Goal: Task Accomplishment & Management: Complete application form

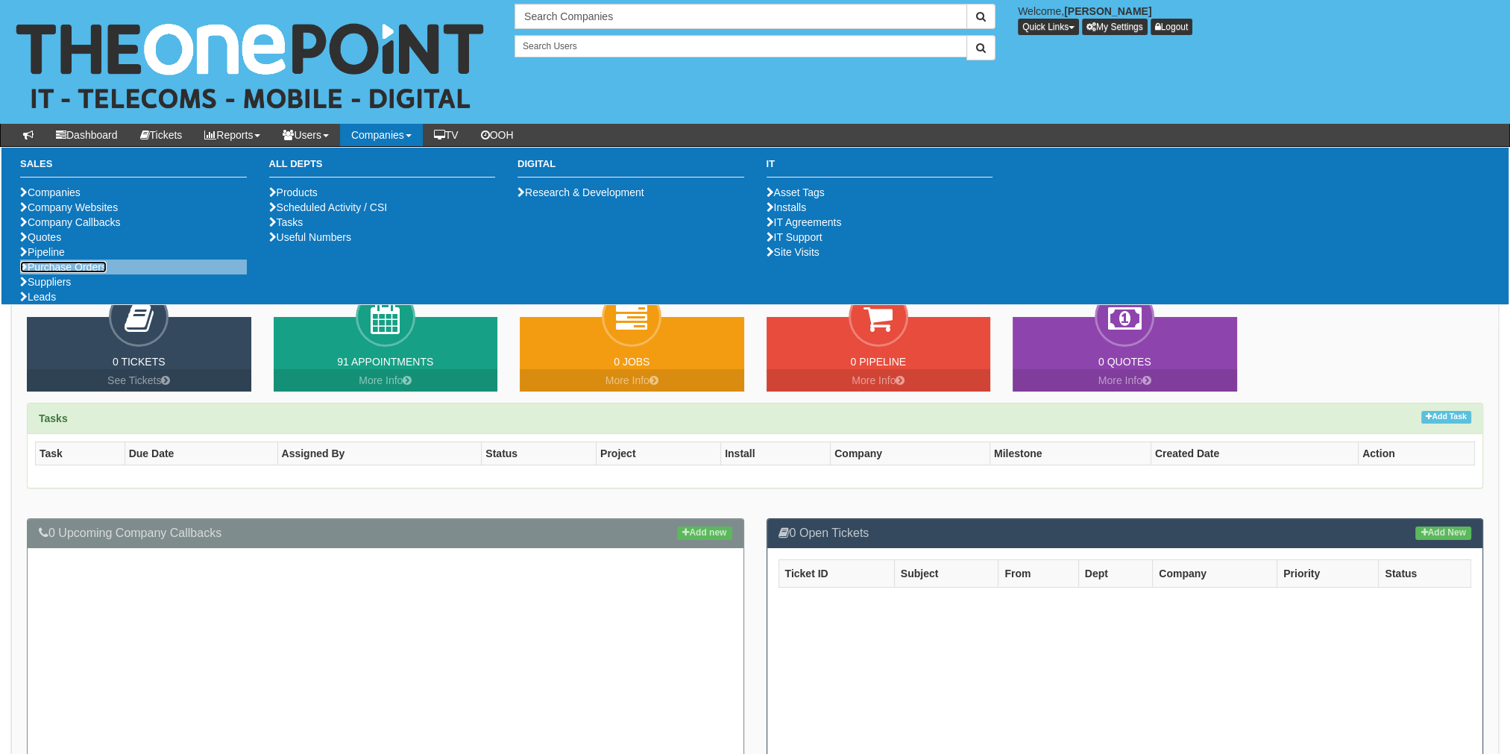
click at [60, 273] on link "Purchase Orders" at bounding box center [63, 267] width 87 height 12
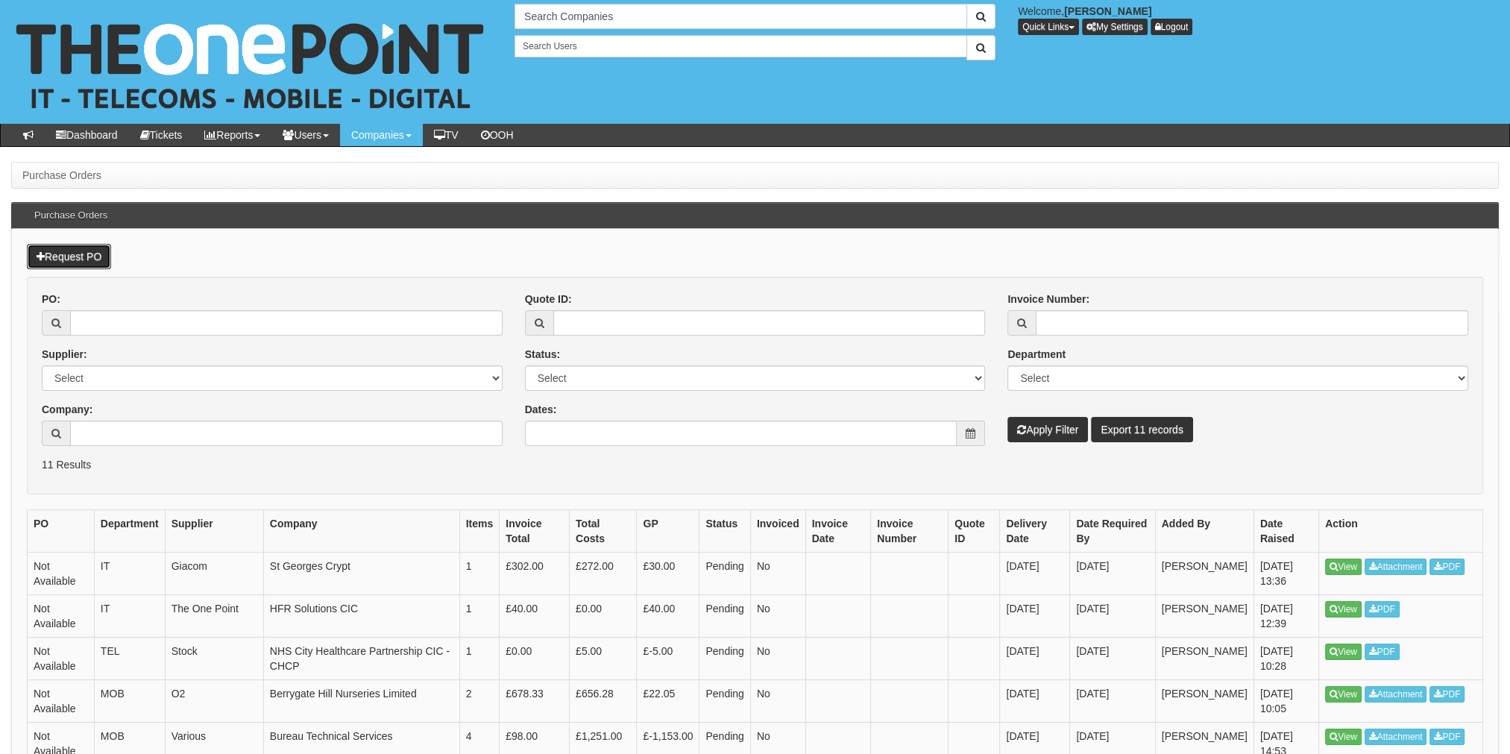
click at [60, 257] on link "Request PO" at bounding box center [69, 256] width 84 height 25
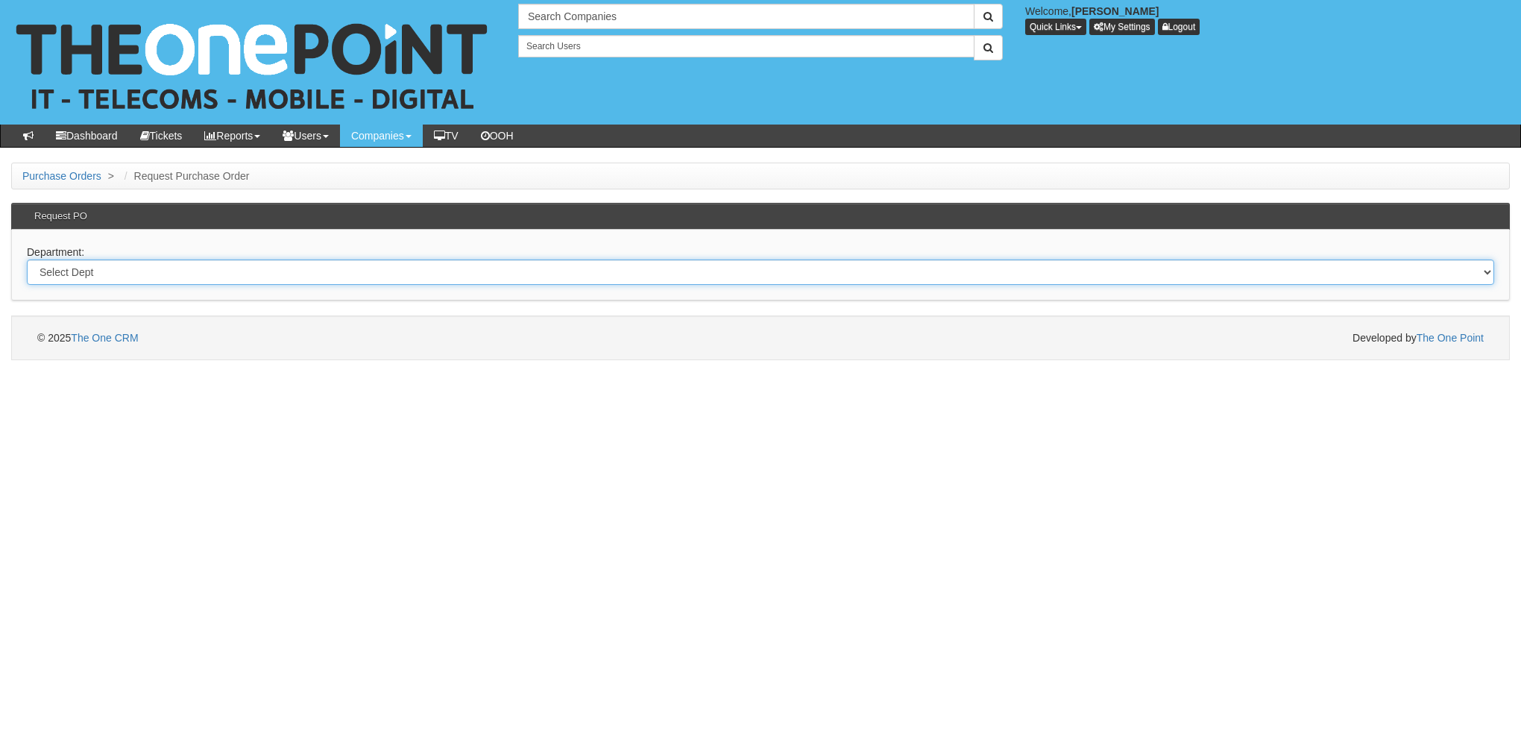
drag, startPoint x: 92, startPoint y: 265, endPoint x: 90, endPoint y: 282, distance: 16.6
click at [92, 265] on select "Select Dept Digital Internal IT Mobiles Marketing Telecoms" at bounding box center [761, 272] width 1468 height 25
select select "?pipeID=&dept=INT"
click at [27, 260] on select "Select Dept Digital Internal IT Mobiles Marketing Telecoms" at bounding box center [761, 272] width 1468 height 25
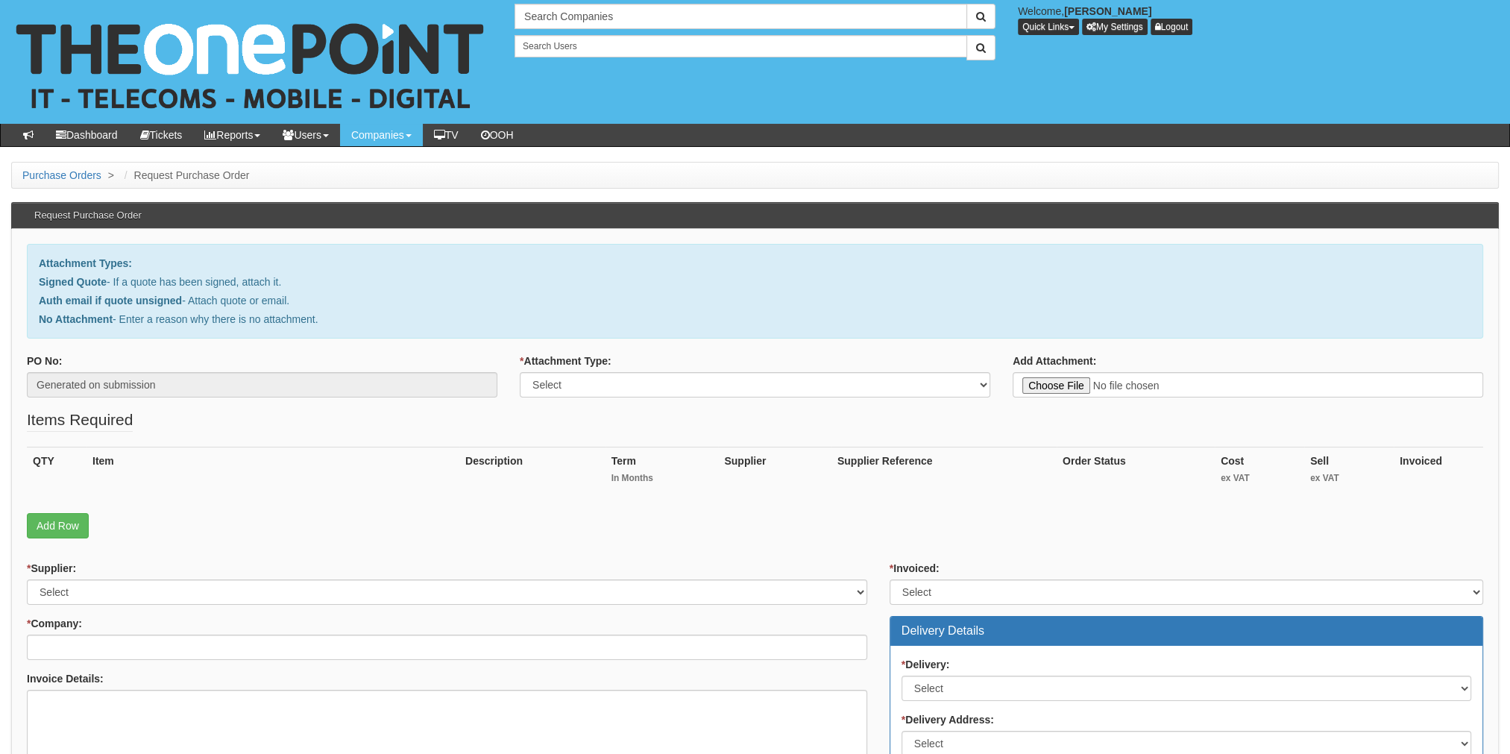
click at [598, 365] on label "* Attachment Type:" at bounding box center [566, 360] width 92 height 15
click at [598, 372] on select "Select Signed Quote Auth email with quote if unsigned No Attachment" at bounding box center [755, 384] width 471 height 25
click at [594, 375] on select "Select Signed Quote Auth email with quote if unsigned No Attachment" at bounding box center [755, 384] width 471 height 25
click at [520, 372] on select "Select Signed Quote Auth email with quote if unsigned No Attachment" at bounding box center [755, 384] width 471 height 25
drag, startPoint x: 723, startPoint y: 377, endPoint x: 704, endPoint y: 391, distance: 23.0
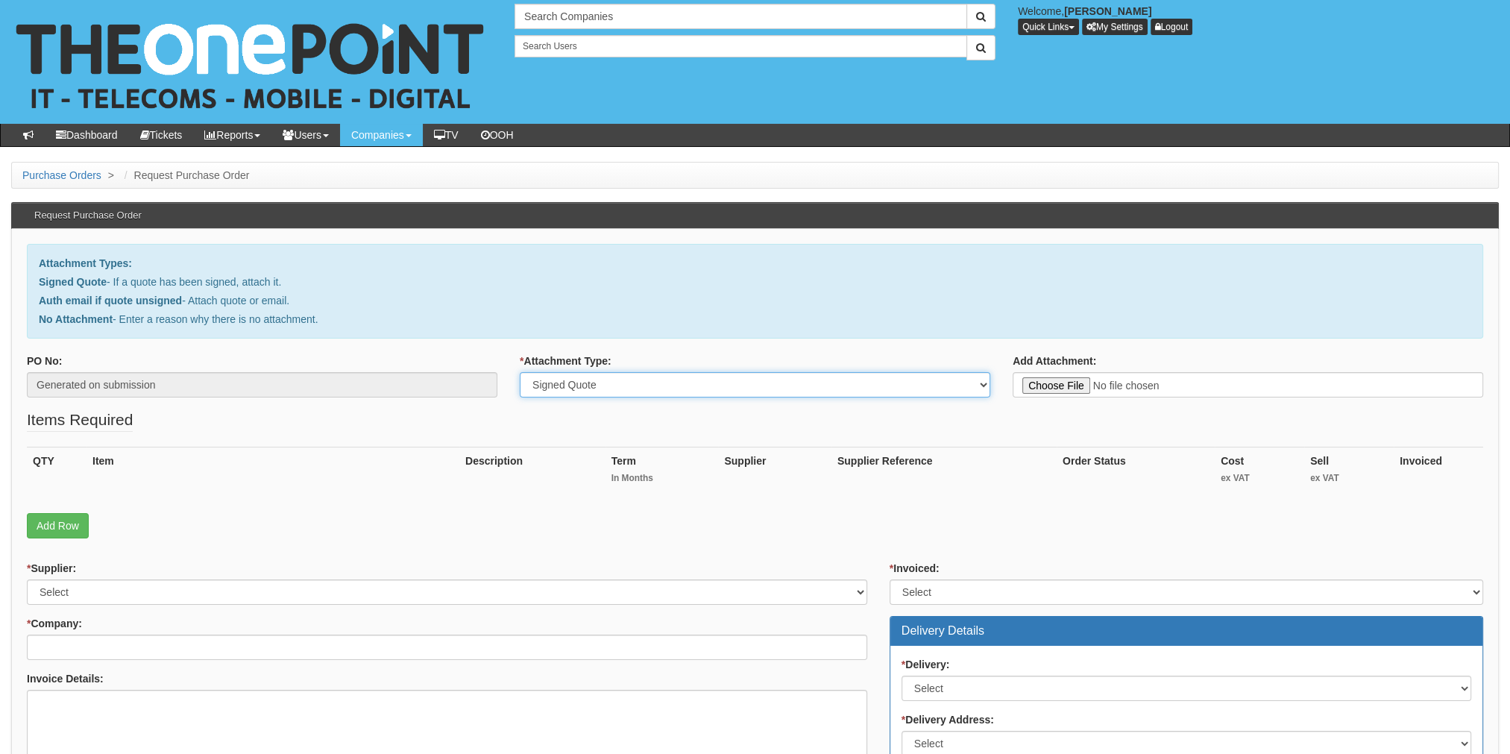
click at [723, 377] on select "Select Signed Quote Auth email with quote if unsigned No Attachment" at bounding box center [755, 384] width 471 height 25
select select "No Attachment"
click at [520, 372] on select "Select Signed Quote Auth email with quote if unsigned No Attachment" at bounding box center [755, 384] width 471 height 25
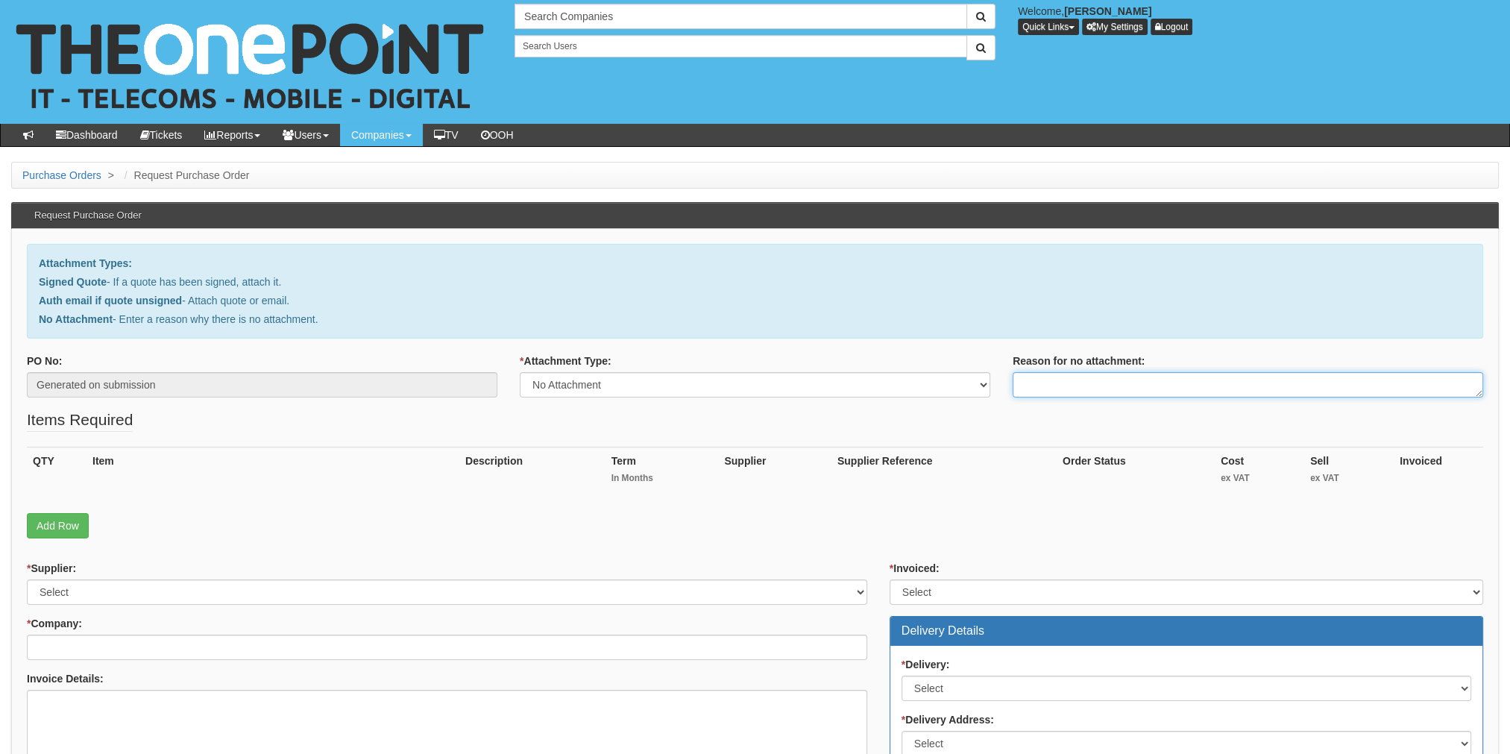
click at [1071, 381] on textarea "Reason for no attachment:" at bounding box center [1248, 384] width 471 height 25
type textarea "Internal Request."
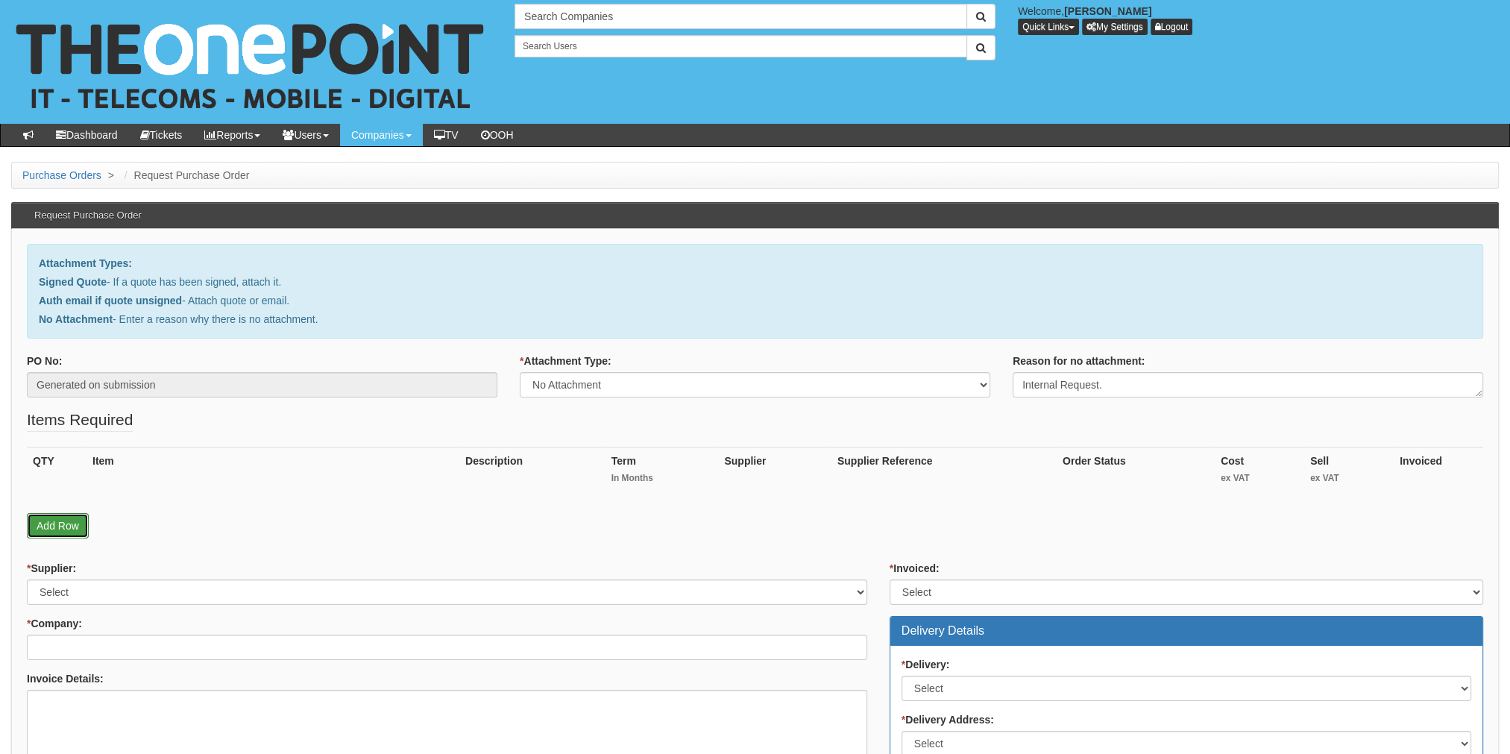
click at [54, 527] on link "Add Row" at bounding box center [58, 525] width 62 height 25
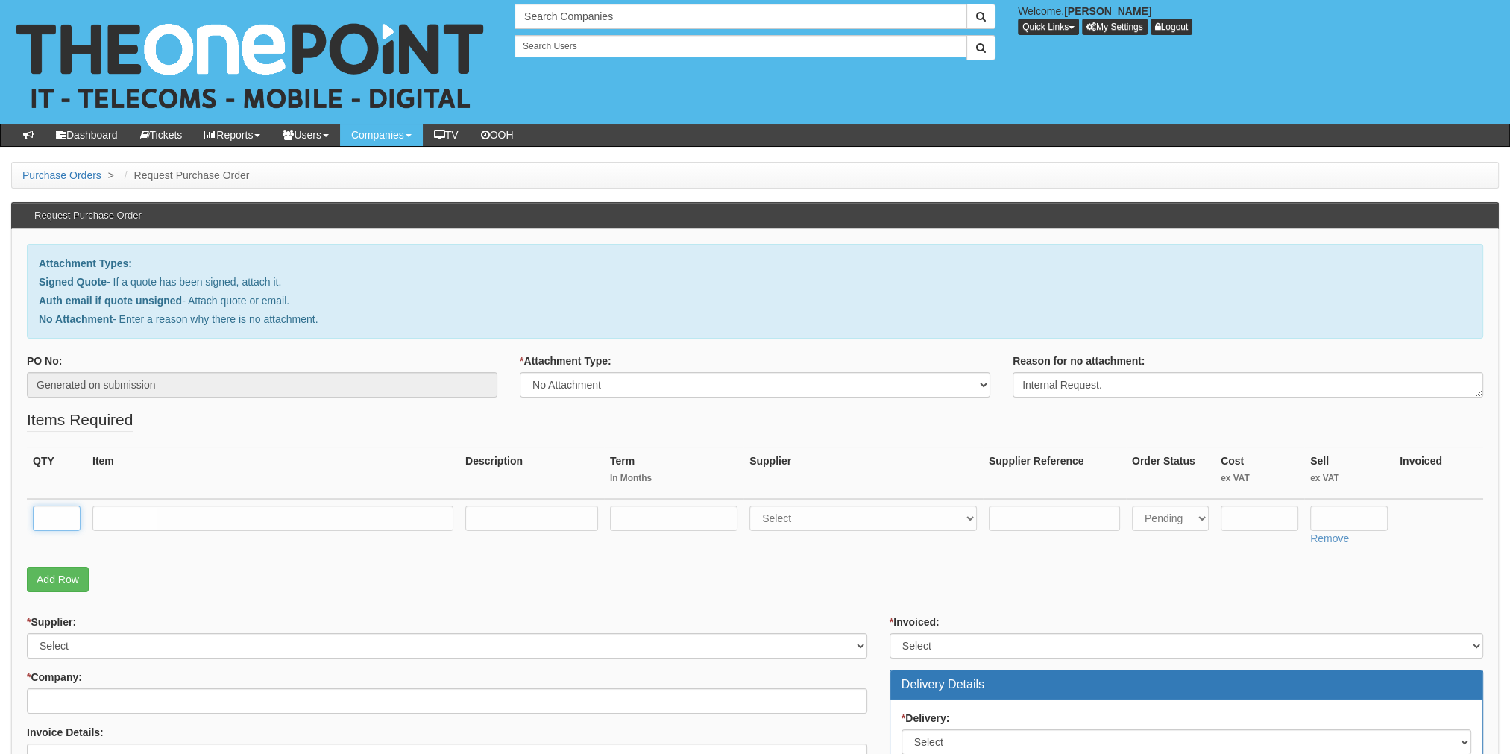
click at [61, 510] on input "text" at bounding box center [57, 518] width 48 height 25
type input "1"
click at [161, 521] on input "text" at bounding box center [272, 518] width 361 height 25
paste input "https://www.amazon.co.uk/CITLLA-M9100-Bluetooth-Scissor-Switch-Smartphone/dp/B0…"
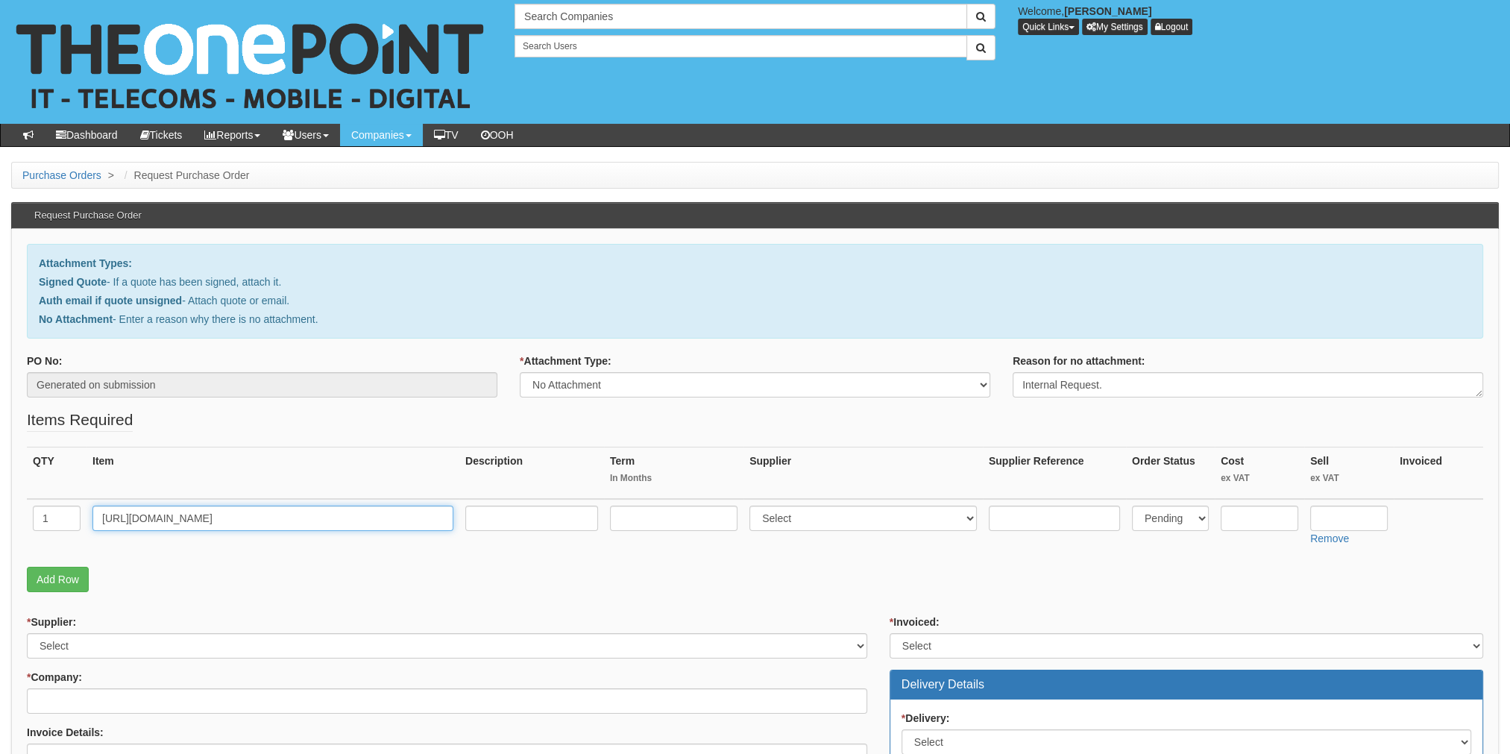
type input "https://www.amazon.co.uk/CITLLA-M9100-Bluetooth-Scissor-Switch-Smartphone/dp/B0…"
click at [498, 524] on input "text" at bounding box center [531, 518] width 133 height 25
type input "Ergonomic Keyboard & Mouse set"
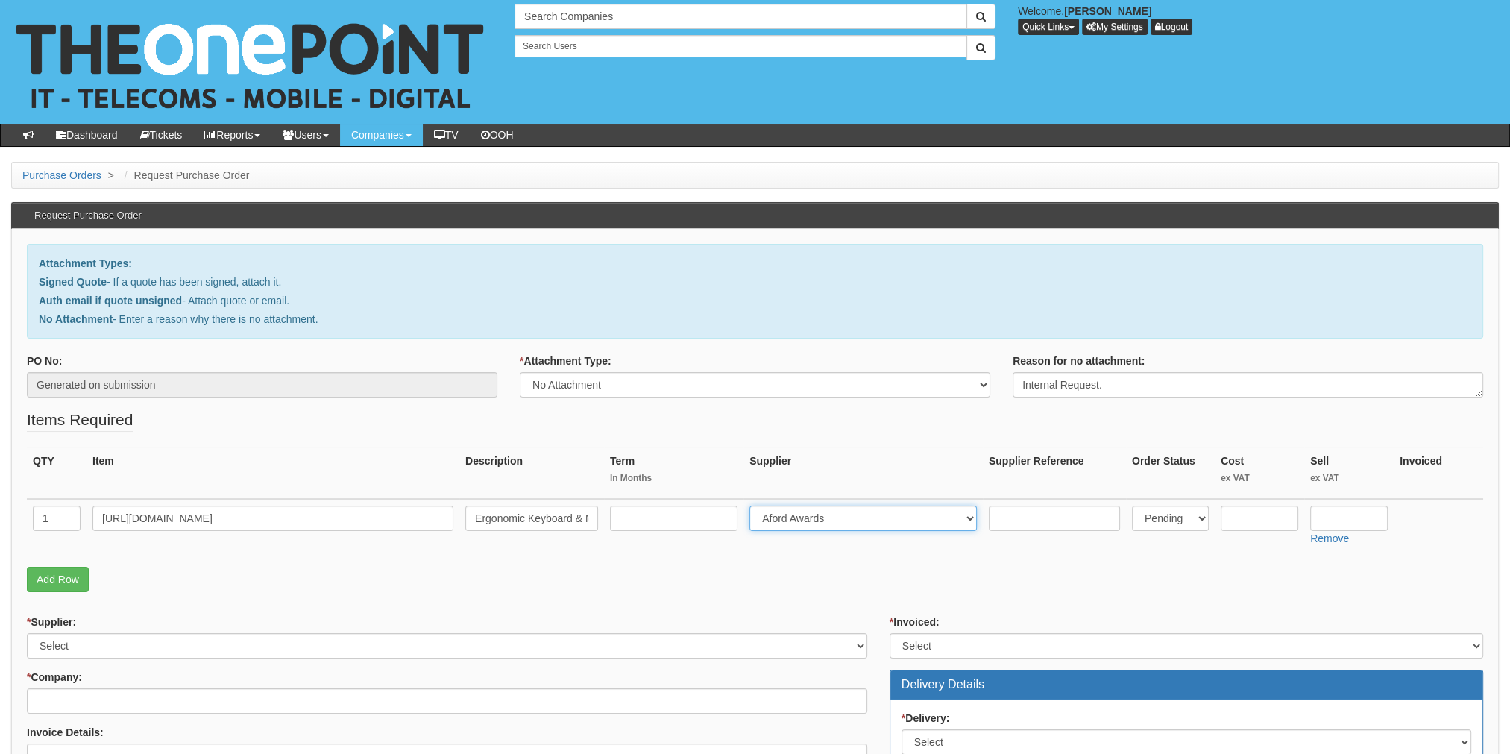
select select "13"
click at [190, 519] on input "https://www.amazon.co.uk/CITLLA-M9100-Bluetooth-Scissor-Switch-Smartphone/dp/B0…" at bounding box center [272, 518] width 361 height 25
click at [1254, 524] on input "text" at bounding box center [1260, 518] width 78 height 25
type input "61.50"
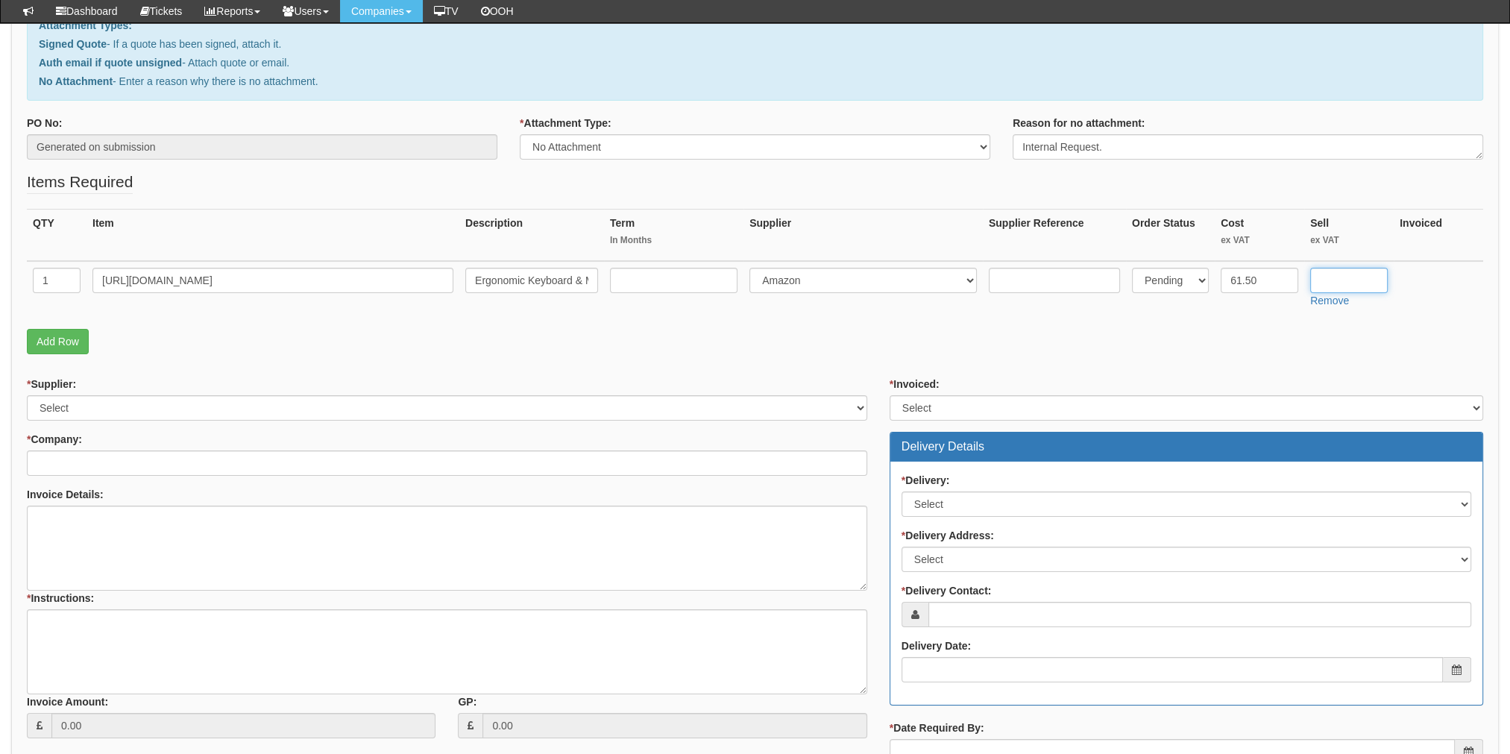
scroll to position [430, 0]
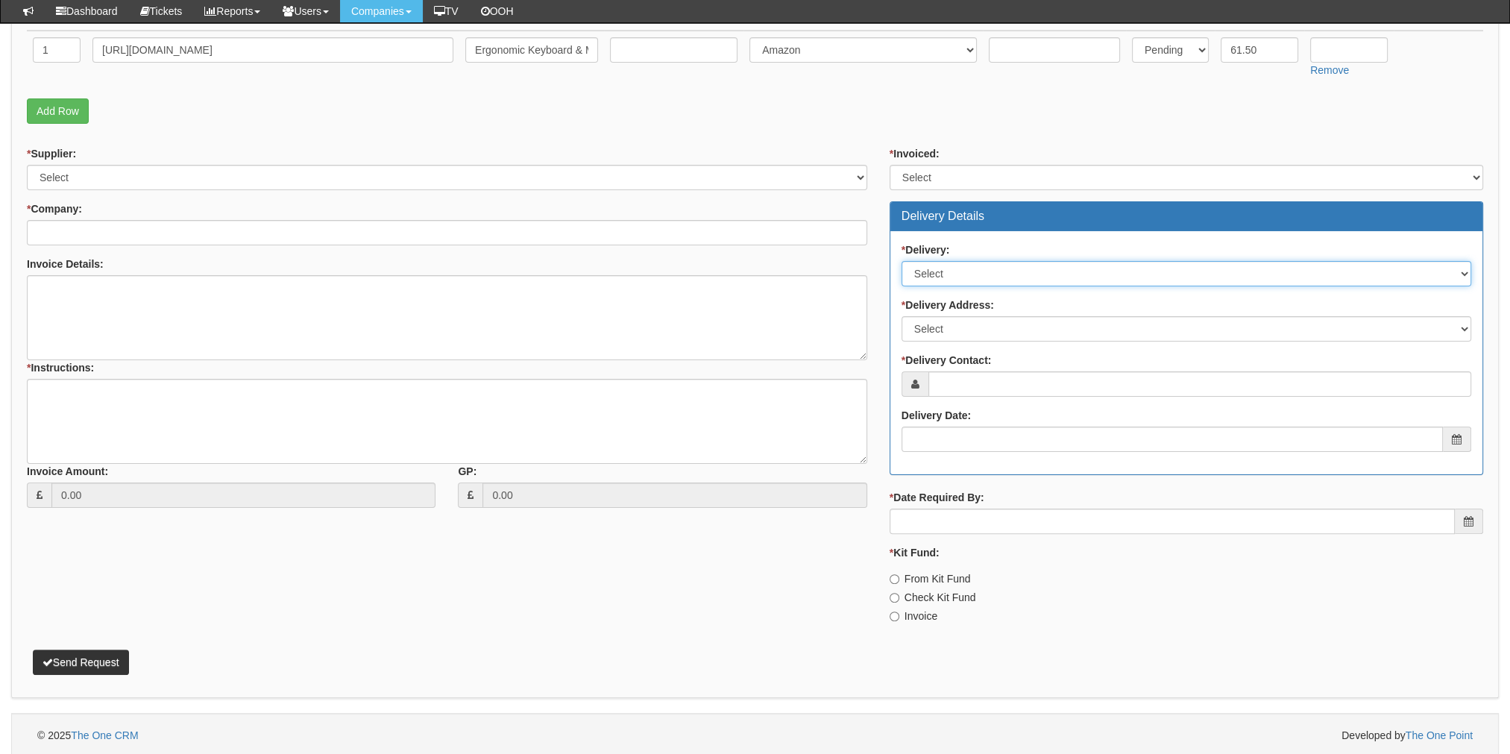
click at [972, 261] on select "Select No Not Applicable Yes" at bounding box center [1187, 273] width 570 height 25
select select "1"
click at [902, 261] on select "Select No Not Applicable Yes" at bounding box center [1187, 273] width 570 height 25
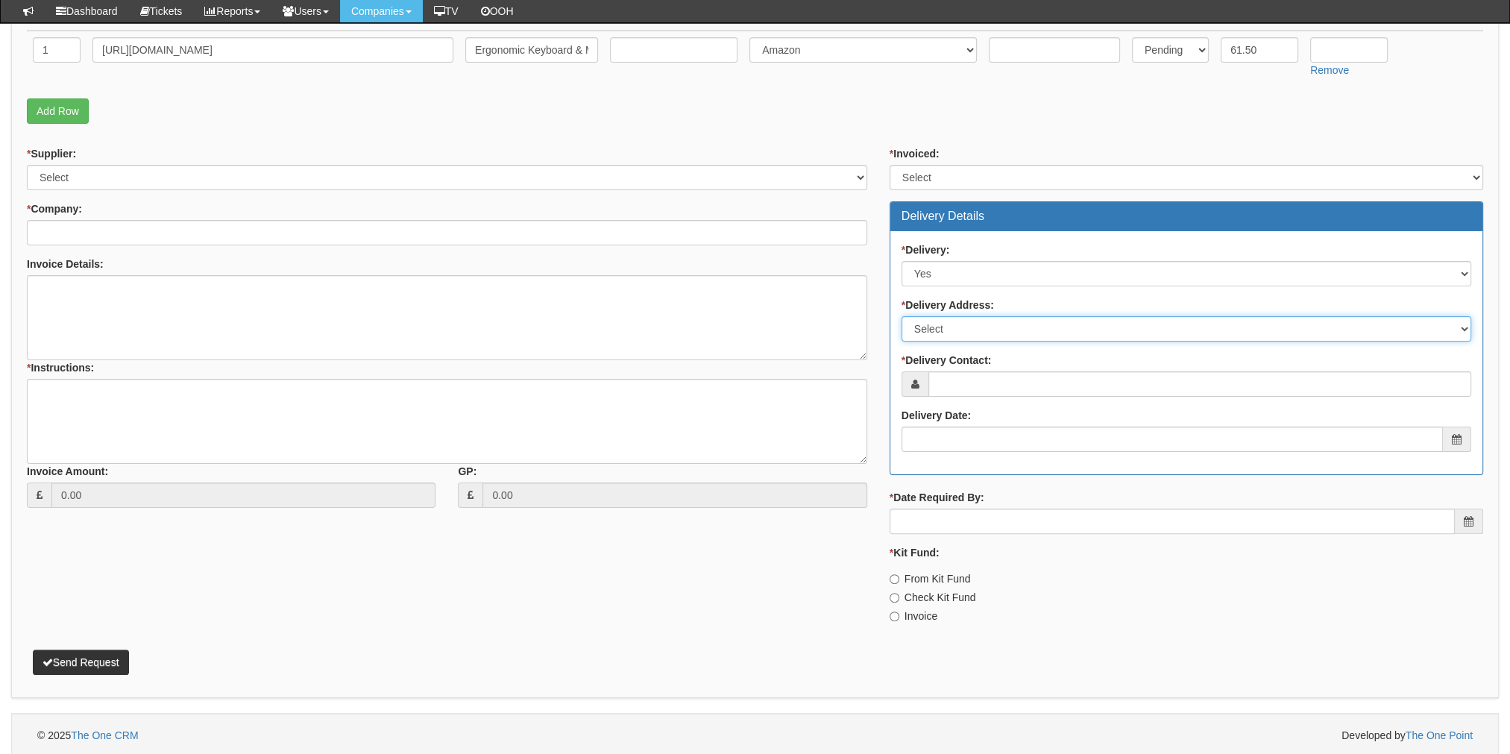
click at [946, 316] on select "Select Not Applicable Other" at bounding box center [1187, 328] width 570 height 25
select select "other"
click at [902, 316] on select "Select Not Applicable Other" at bounding box center [1187, 328] width 570 height 25
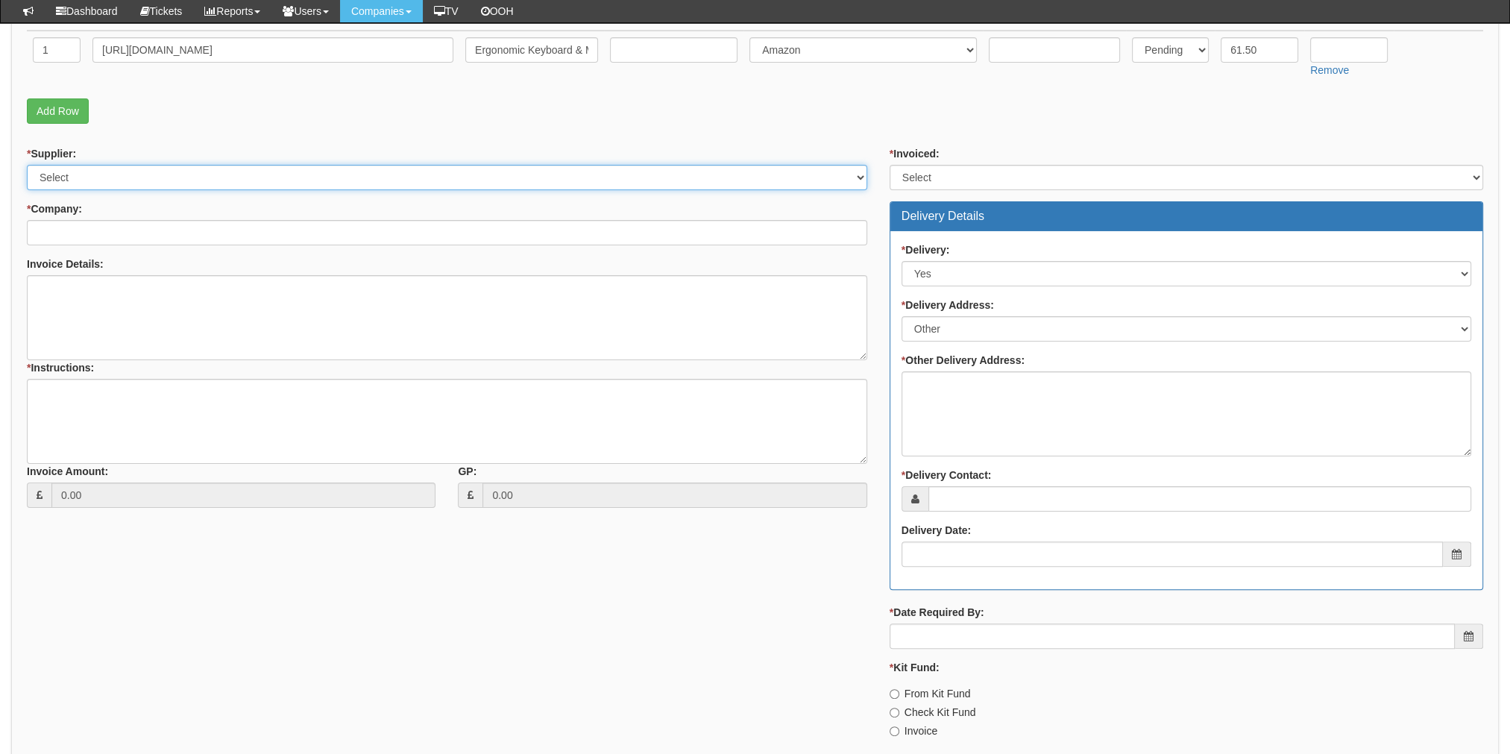
drag, startPoint x: 72, startPoint y: 177, endPoint x: 72, endPoint y: 187, distance: 10.4
click at [72, 177] on select "Select 123 REG.co.uk 1Password 3 4Gon AA Jones Electric Ltd Abzorb Access Group…" at bounding box center [447, 177] width 840 height 25
select select "13"
click at [27, 165] on select "Select 123 REG.co.uk 1Password 3 4Gon AA Jones Electric Ltd Abzorb Access Group…" at bounding box center [447, 177] width 840 height 25
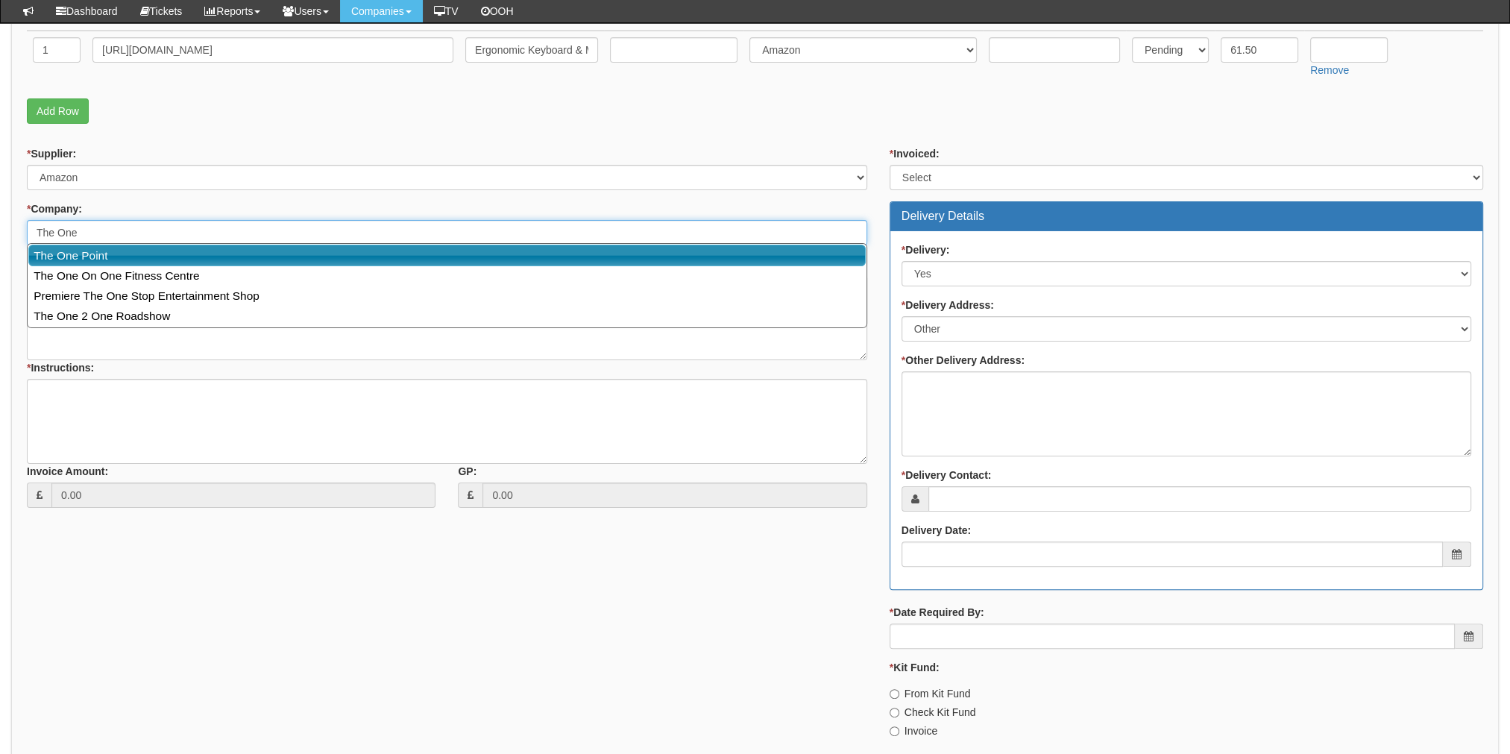
click at [81, 251] on link "The One Point" at bounding box center [446, 256] width 837 height 22
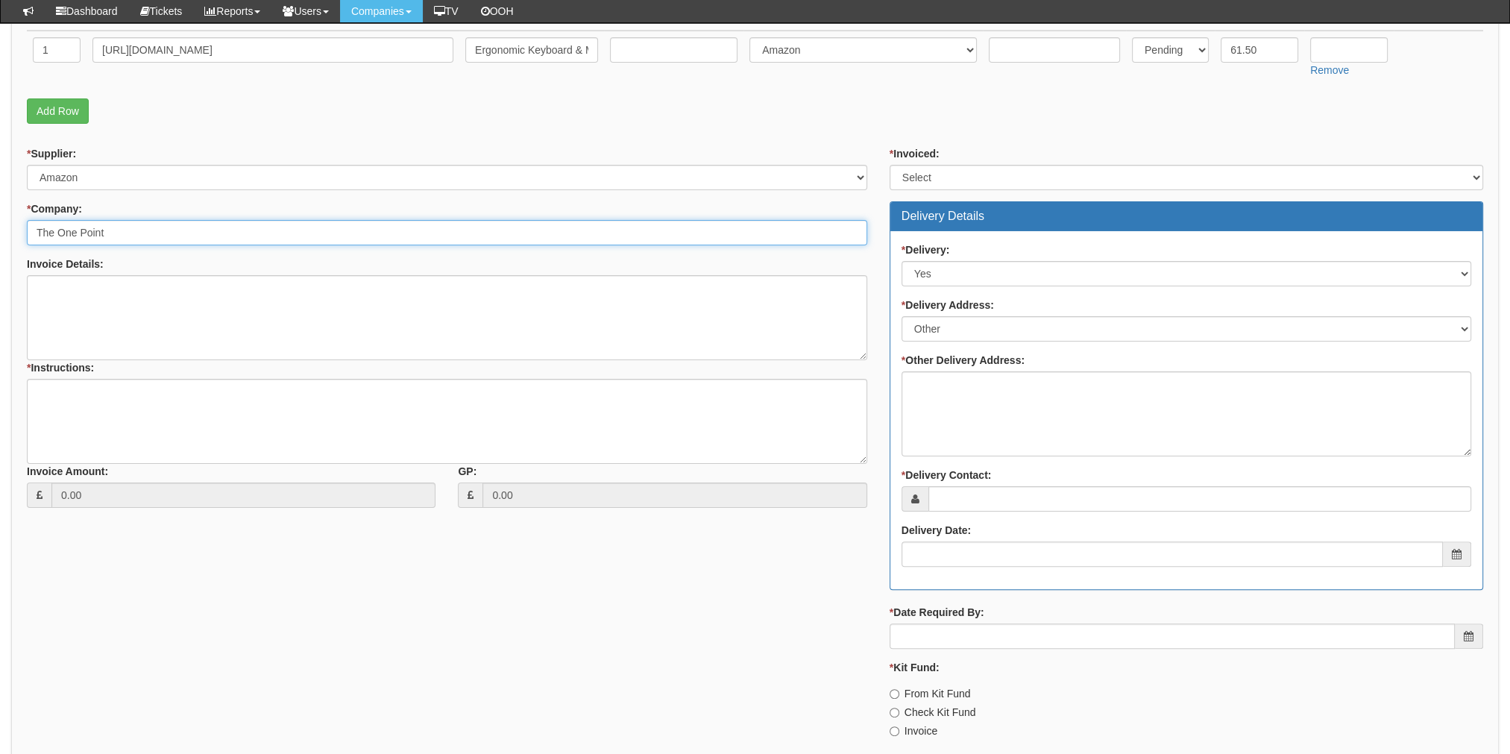
type input "The One Point"
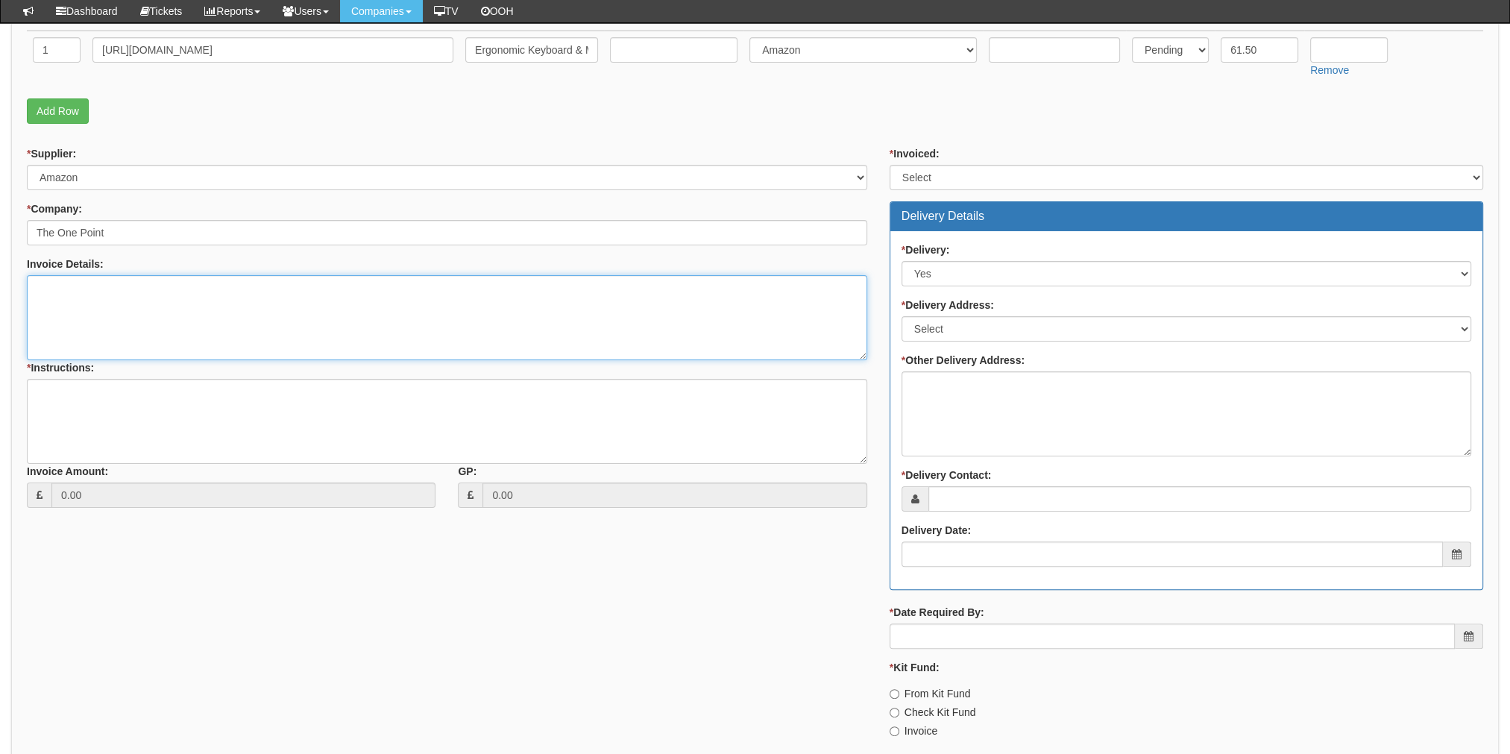
click at [82, 327] on textarea "Invoice Details:" at bounding box center [447, 317] width 840 height 85
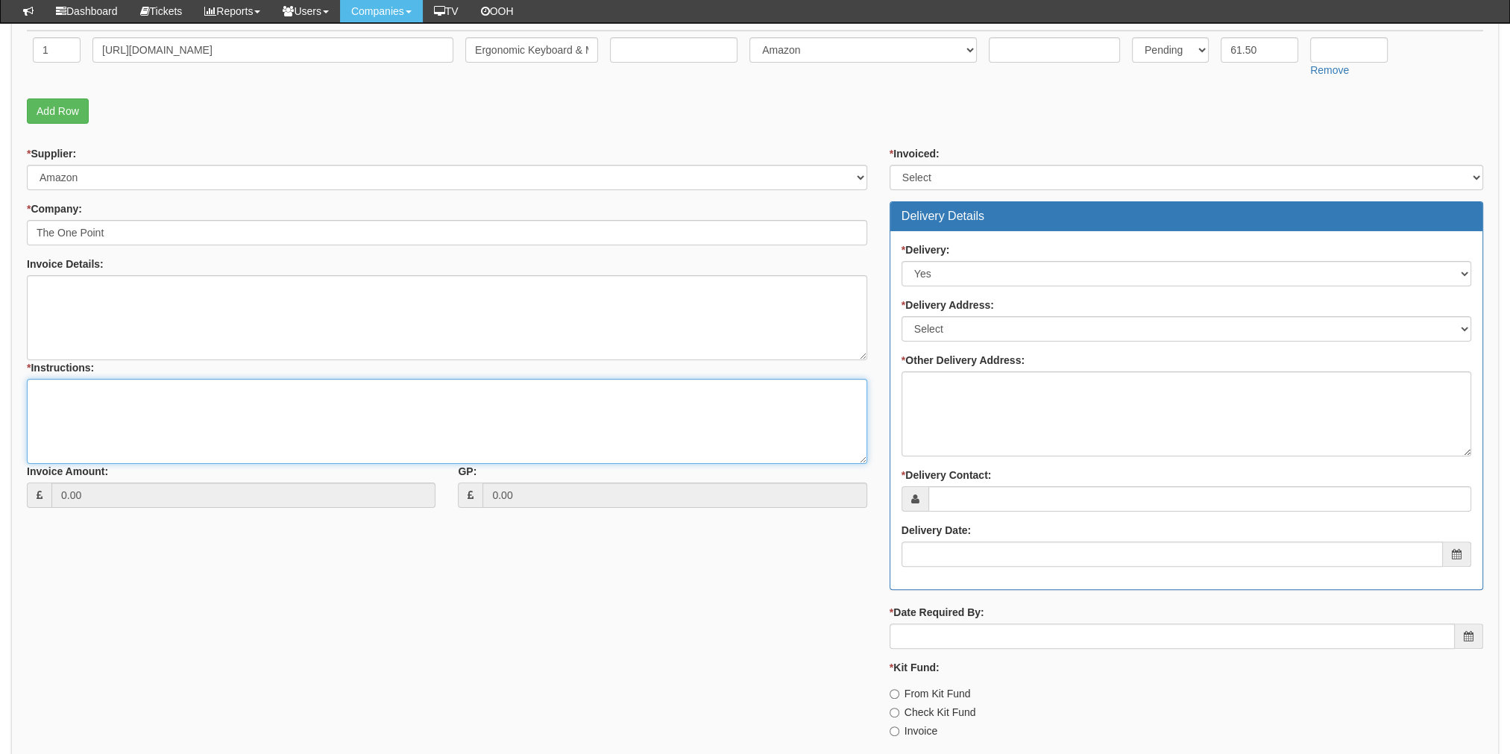
click at [107, 406] on textarea "* Instructions:" at bounding box center [447, 421] width 840 height 85
type textarea "Request from new starter for ergonomic equipment."
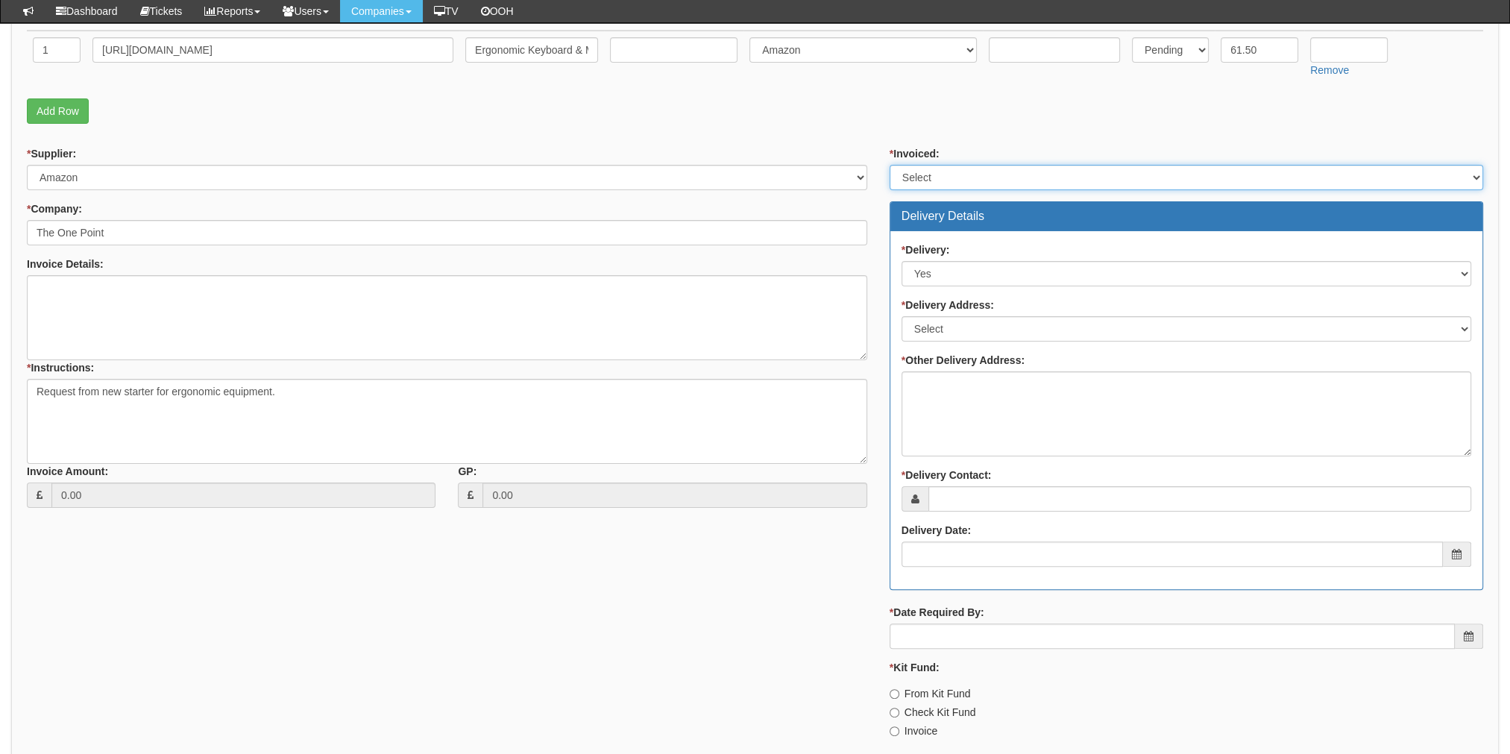
drag, startPoint x: 926, startPoint y: 163, endPoint x: 922, endPoint y: 183, distance: 20.6
click at [926, 165] on select "Select Yes No N/A STB (part of order)" at bounding box center [1187, 177] width 594 height 25
select select "1"
click at [890, 165] on select "Select Yes No N/A STB (part of order)" at bounding box center [1187, 177] width 594 height 25
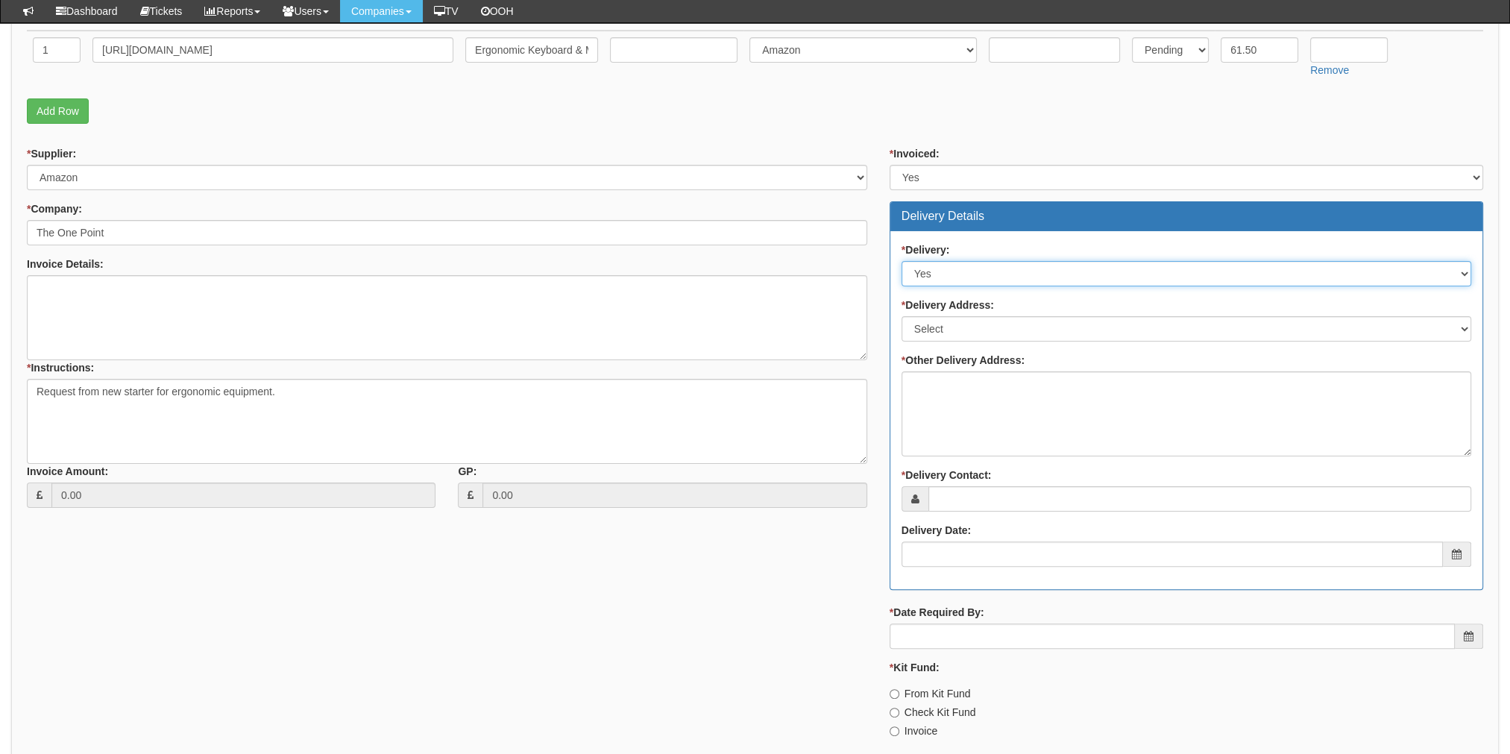
click at [940, 272] on select "Select No Not Applicable Yes" at bounding box center [1187, 273] width 570 height 25
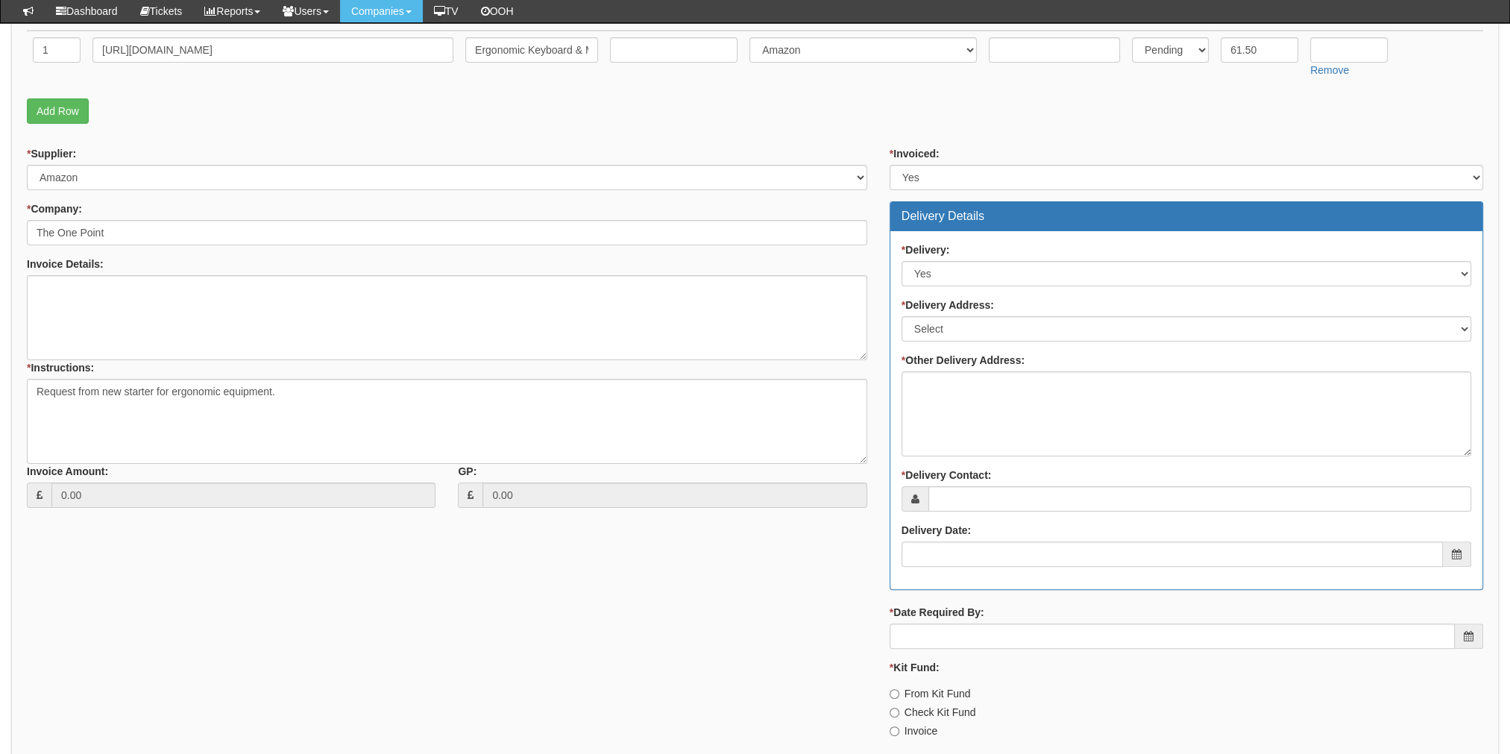
click at [959, 453] on div "* Delivery: Select No Not Applicable Yes * Delivery Address: Select Not Applica…" at bounding box center [1186, 410] width 592 height 358
click at [972, 395] on textarea "* Other Delivery Address:" at bounding box center [1187, 413] width 570 height 85
drag, startPoint x: 947, startPoint y: 330, endPoint x: 944, endPoint y: 339, distance: 9.4
click at [947, 330] on select "Select Not Applicable Main Address - HU13 0GD The View - HU13 0GD Other" at bounding box center [1187, 328] width 570 height 25
select select "company_main_address"
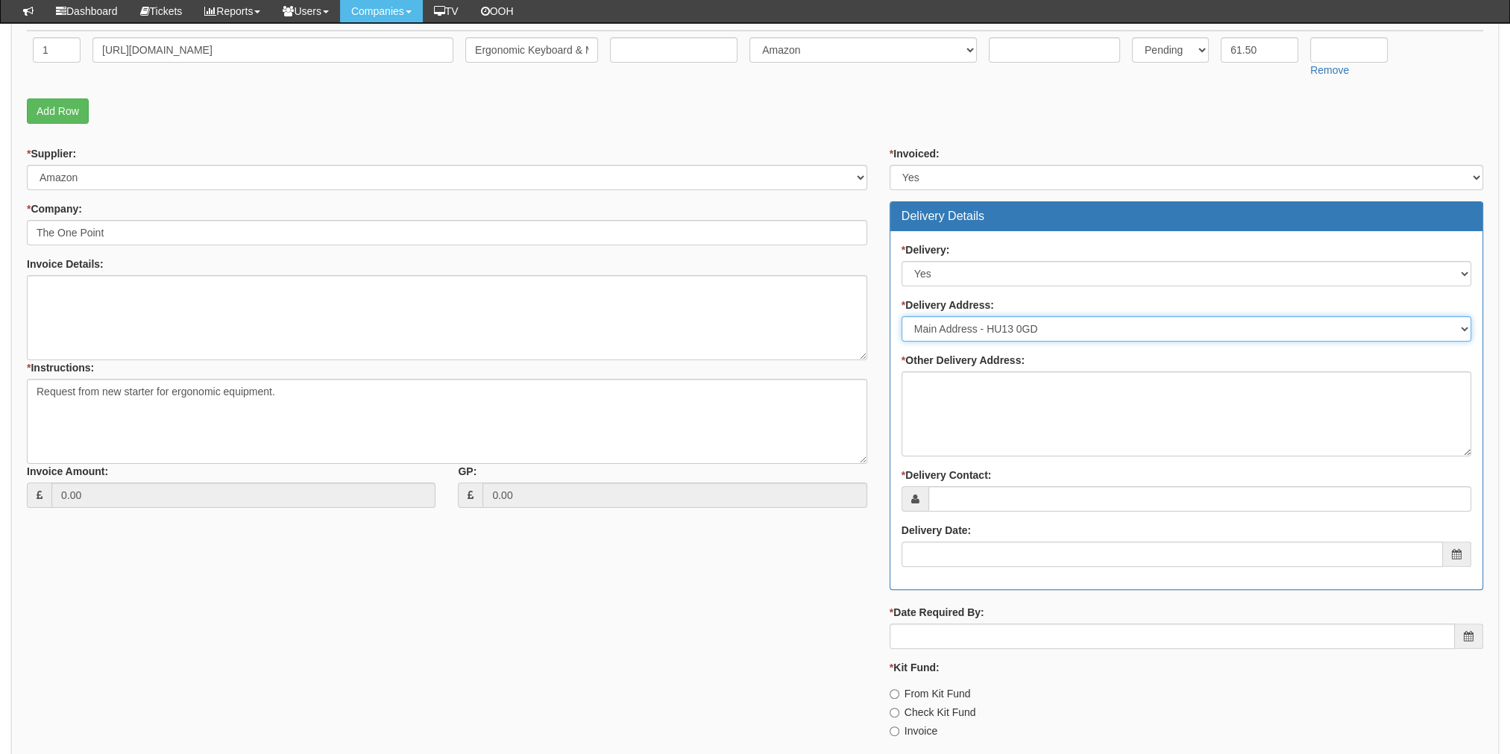
click at [902, 316] on select "Select Not Applicable Main Address - HU13 0GD The View - HU13 0GD Other" at bounding box center [1187, 328] width 570 height 25
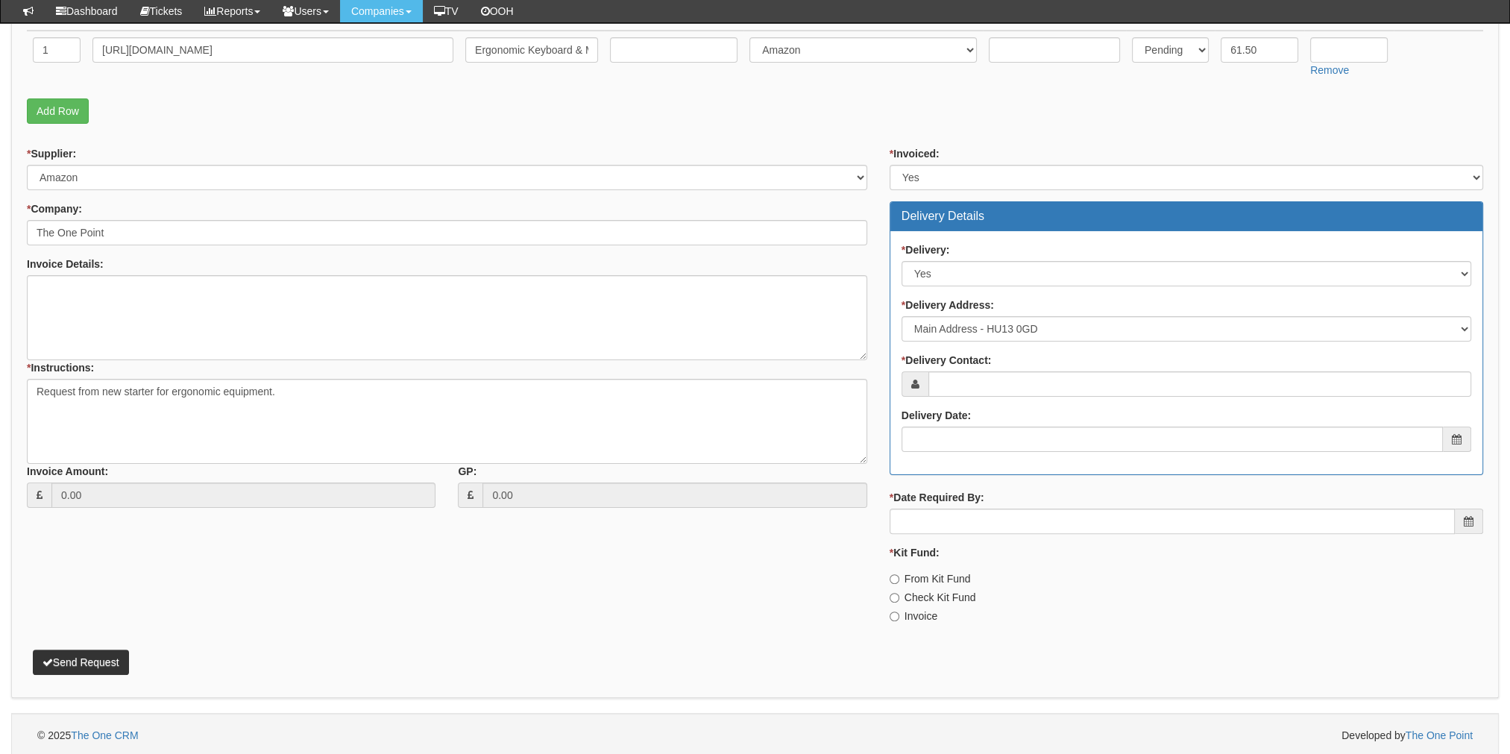
click at [958, 402] on div "* Delivery: Select No Not Applicable Yes * Delivery Address: Select Not Applica…" at bounding box center [1186, 352] width 592 height 243
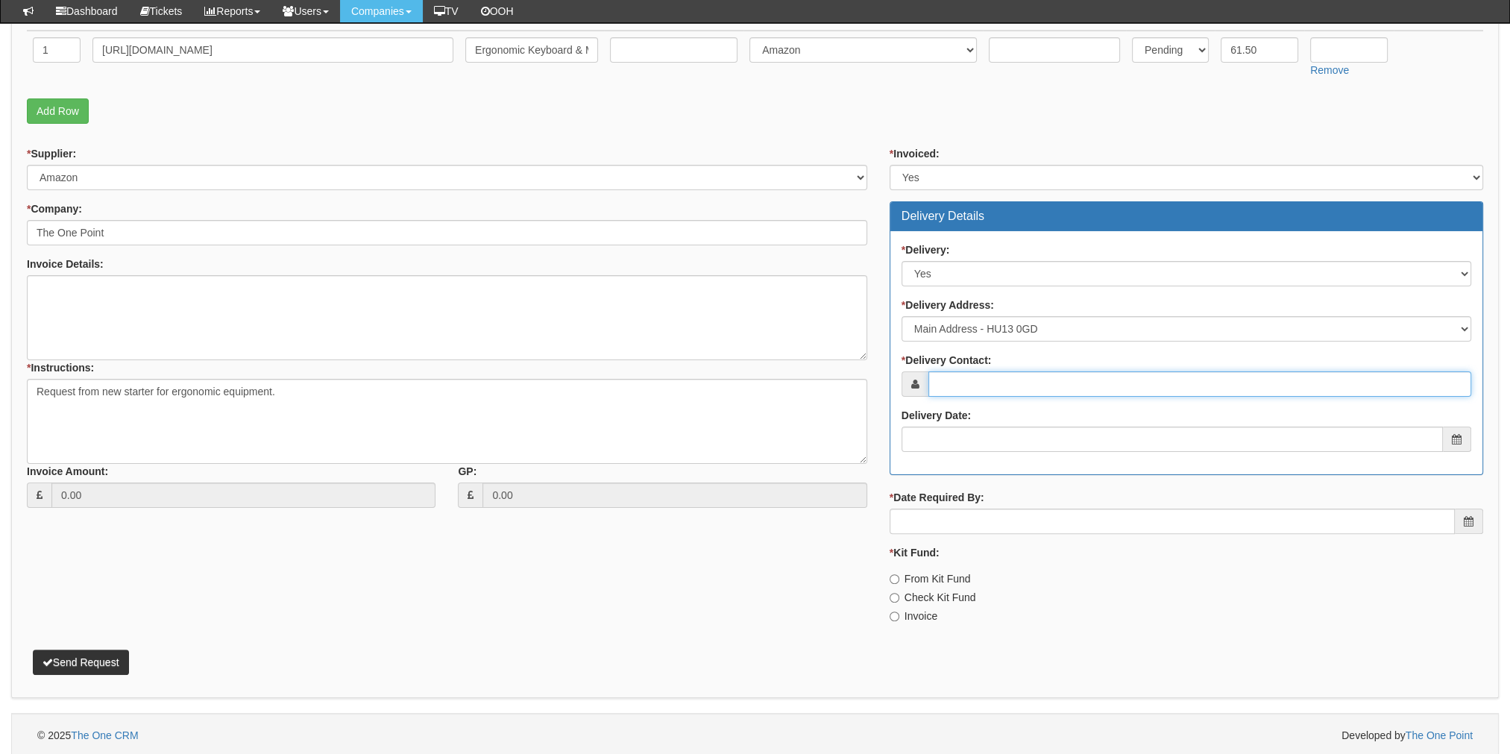
click at [958, 389] on input "* Delivery Contact:" at bounding box center [1199, 383] width 543 height 25
type input "James Gouldsborough"
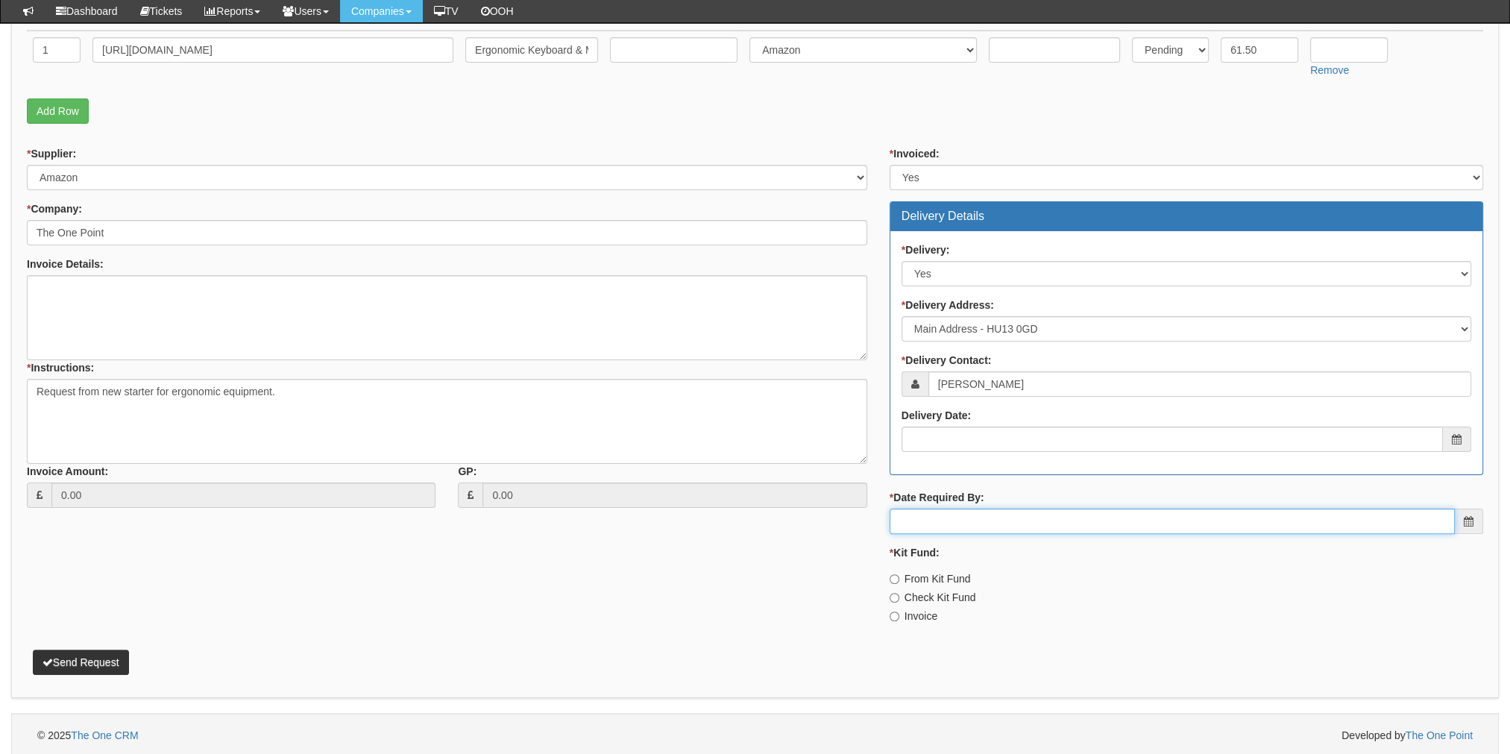
click at [965, 515] on input "* Date Required By:" at bounding box center [1172, 521] width 565 height 25
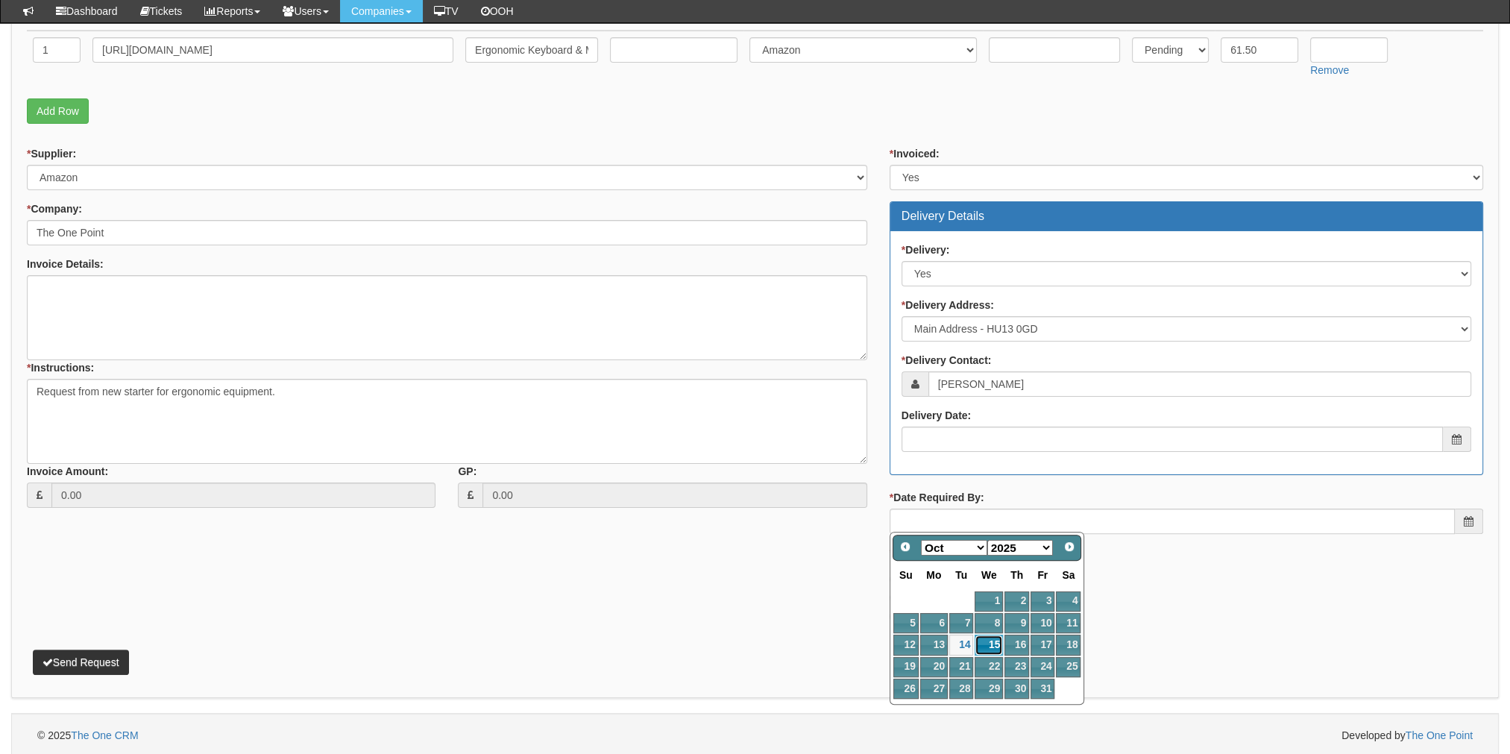
click at [993, 642] on link "15" at bounding box center [989, 645] width 28 height 20
type input "2025-10-15"
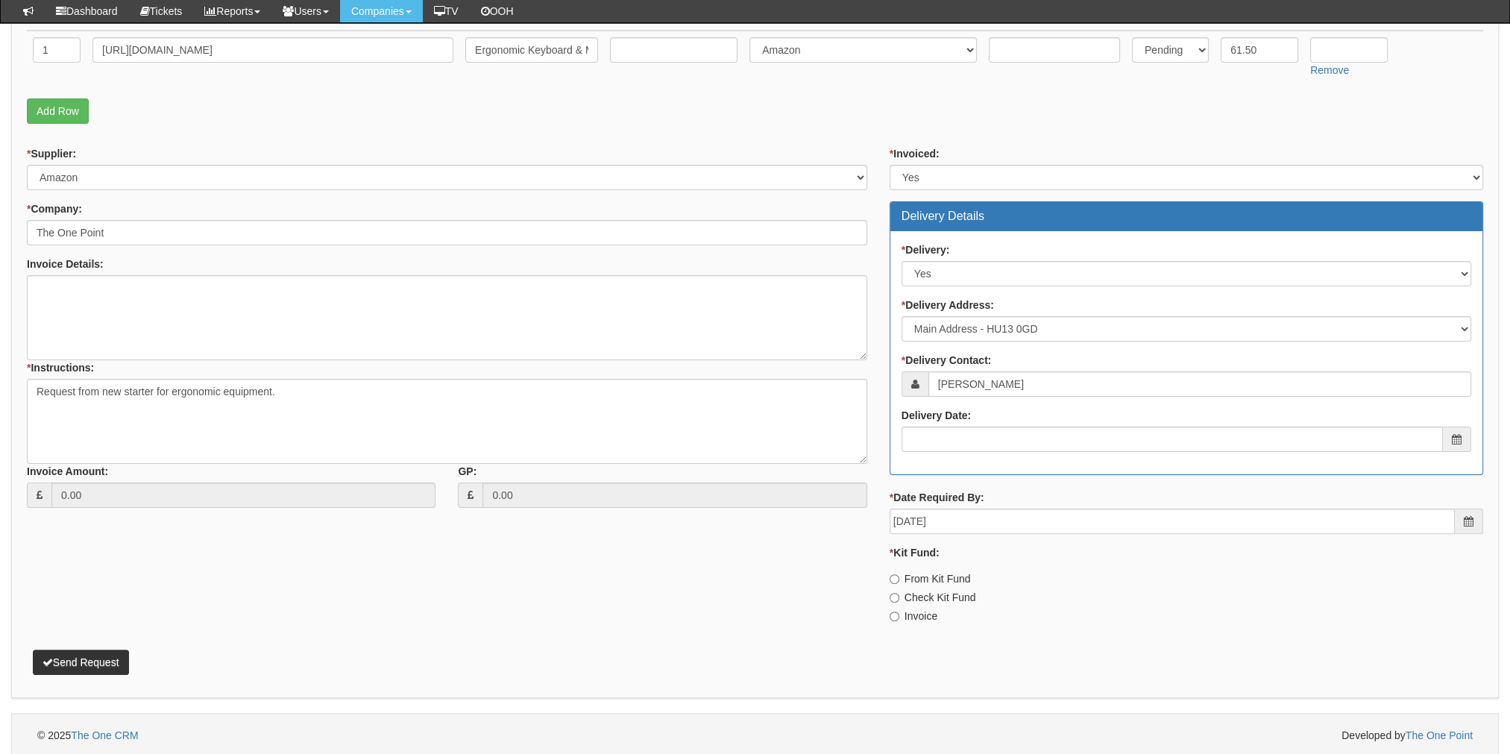
click at [911, 619] on label "Invoice" at bounding box center [914, 616] width 48 height 15
click at [899, 619] on input "Invoice" at bounding box center [895, 617] width 10 height 10
radio input "true"
click at [70, 659] on button "Send Request" at bounding box center [81, 662] width 96 height 25
